Goal: Check status: Check status

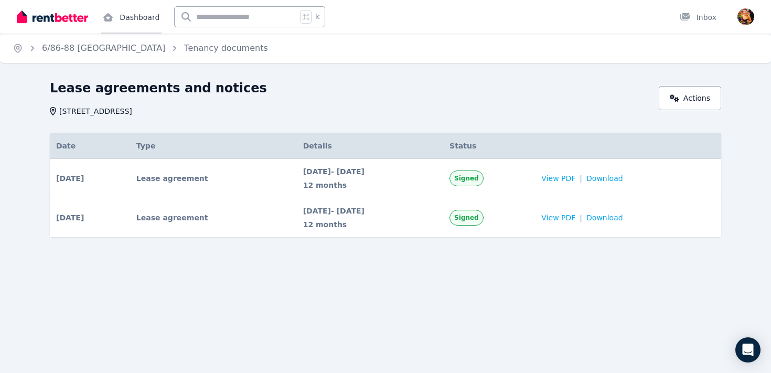
click at [135, 23] on link "Dashboard" at bounding box center [131, 17] width 61 height 34
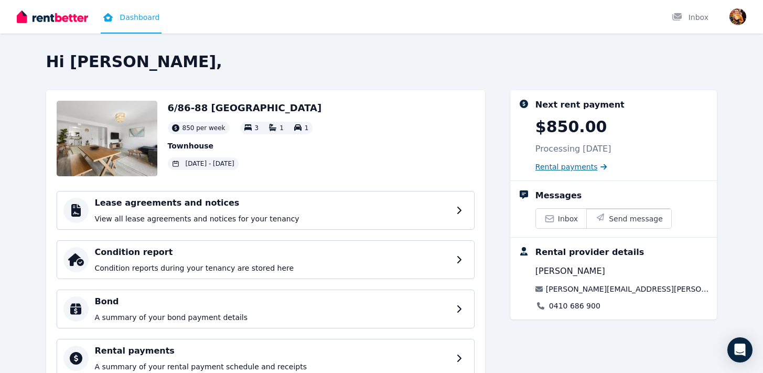
click at [557, 165] on span "Rental payments" at bounding box center [567, 167] width 62 height 10
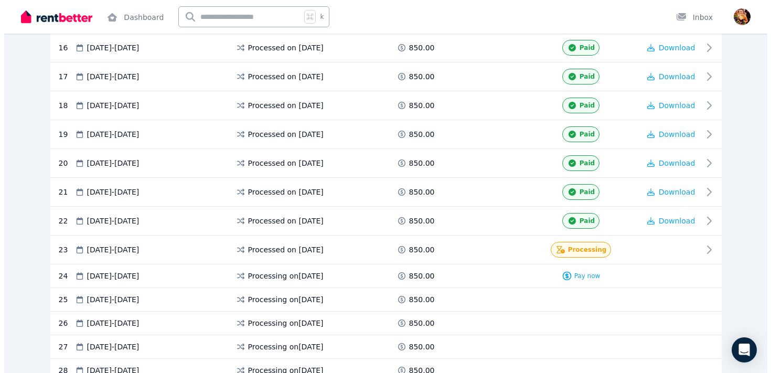
scroll to position [665, 0]
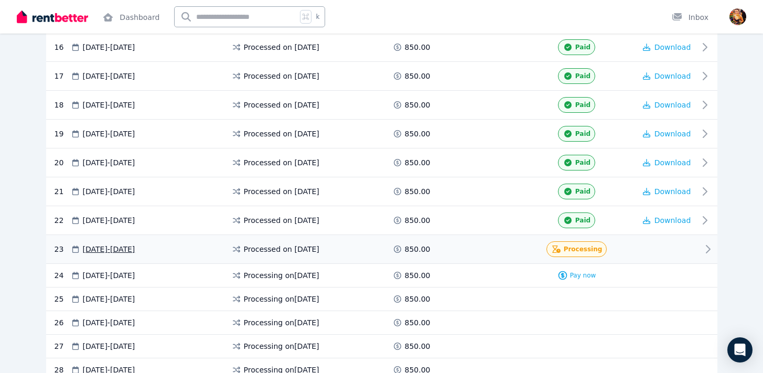
click at [702, 248] on icon at bounding box center [708, 249] width 13 height 13
